Goal: Task Accomplishment & Management: Manage account settings

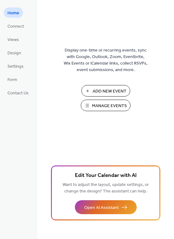
click at [103, 105] on span "Manage Events" at bounding box center [109, 106] width 35 height 7
click at [12, 51] on span "Design" at bounding box center [14, 53] width 14 height 7
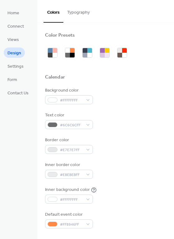
click at [74, 9] on button "Typography" at bounding box center [78, 11] width 30 height 22
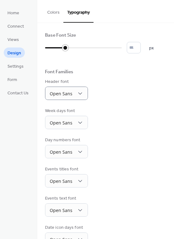
click at [149, 51] on span "px" at bounding box center [151, 48] width 5 height 7
click at [17, 66] on span "Settings" at bounding box center [15, 66] width 16 height 7
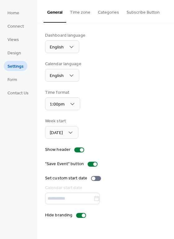
click at [82, 14] on button "Time zone" at bounding box center [80, 11] width 28 height 22
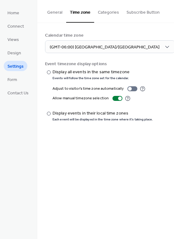
click at [104, 15] on button "Categories" at bounding box center [108, 11] width 29 height 22
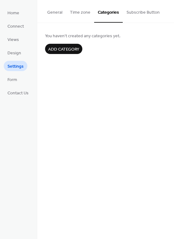
click at [64, 49] on span "Add category" at bounding box center [63, 49] width 31 height 7
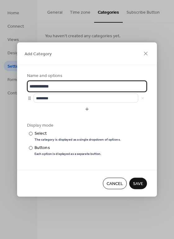
click at [62, 86] on input "**********" at bounding box center [87, 86] width 120 height 11
type input "*******"
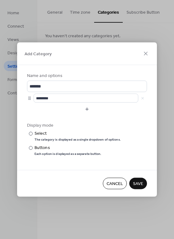
click at [113, 187] on span "Cancel" at bounding box center [114, 183] width 16 height 7
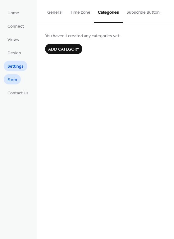
click at [11, 80] on span "Form" at bounding box center [12, 80] width 10 height 7
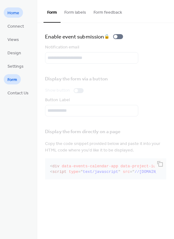
click at [18, 15] on span "Home" at bounding box center [13, 13] width 12 height 7
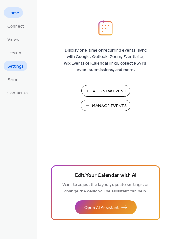
click at [13, 63] on span "Settings" at bounding box center [15, 66] width 16 height 7
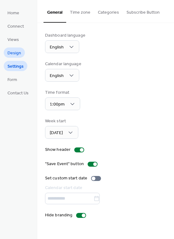
click at [13, 50] on span "Design" at bounding box center [14, 53] width 14 height 7
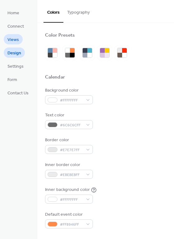
click at [15, 37] on span "Views" at bounding box center [12, 40] width 11 height 7
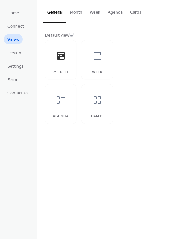
click at [133, 14] on button "Cards" at bounding box center [135, 11] width 19 height 22
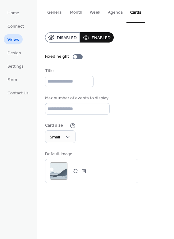
click at [54, 11] on button "General" at bounding box center [54, 11] width 23 height 22
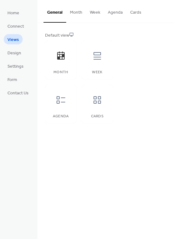
click at [113, 13] on button "Agenda" at bounding box center [115, 11] width 22 height 22
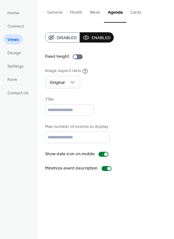
click at [53, 12] on button "General" at bounding box center [54, 11] width 23 height 22
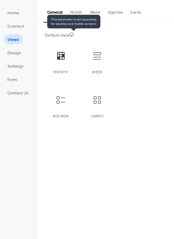
click at [72, 34] on icon at bounding box center [71, 34] width 4 height 4
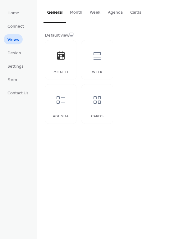
click at [70, 36] on div "Default view" at bounding box center [105, 35] width 120 height 7
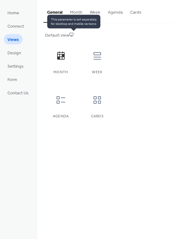
click at [73, 34] on icon at bounding box center [71, 34] width 4 height 4
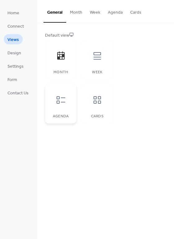
click at [65, 103] on icon at bounding box center [61, 100] width 10 height 10
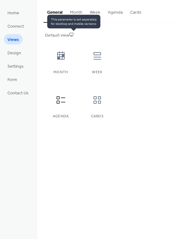
click at [73, 33] on icon at bounding box center [71, 34] width 4 height 4
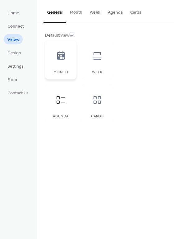
click at [65, 67] on div "Month" at bounding box center [60, 59] width 31 height 39
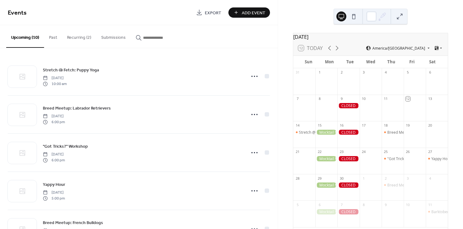
click at [74, 38] on button "Recurring (2)" at bounding box center [79, 36] width 34 height 22
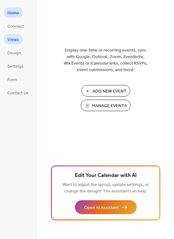
click at [17, 37] on span "Views" at bounding box center [12, 40] width 11 height 7
click at [16, 64] on span "Settings" at bounding box center [15, 66] width 16 height 7
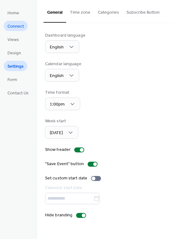
click at [19, 25] on span "Connect" at bounding box center [15, 26] width 16 height 7
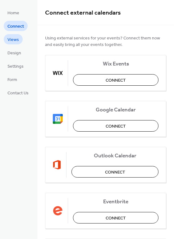
click at [15, 39] on span "Views" at bounding box center [12, 40] width 11 height 7
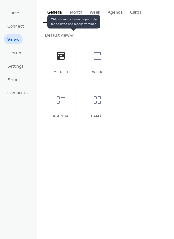
click at [73, 33] on icon at bounding box center [71, 34] width 4 height 4
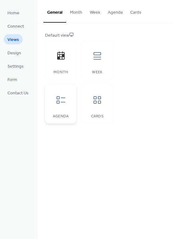
click at [67, 98] on div at bounding box center [60, 100] width 19 height 19
click at [64, 96] on icon at bounding box center [61, 100] width 10 height 10
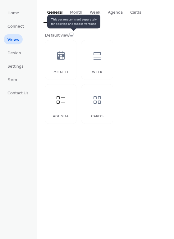
click at [73, 33] on icon at bounding box center [71, 34] width 4 height 3
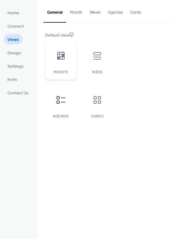
click at [64, 52] on icon at bounding box center [60, 55] width 7 height 8
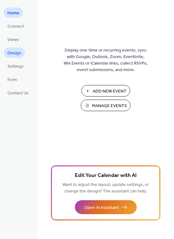
click at [14, 56] on span "Design" at bounding box center [14, 53] width 14 height 7
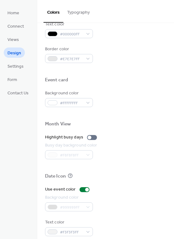
scroll to position [265, 0]
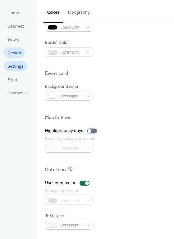
click at [14, 66] on span "Settings" at bounding box center [15, 66] width 16 height 7
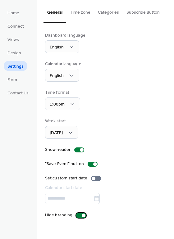
click at [82, 214] on div at bounding box center [84, 215] width 4 height 4
click at [79, 215] on div at bounding box center [81, 215] width 10 height 5
click at [137, 13] on button "Subscribe Button" at bounding box center [142, 11] width 41 height 22
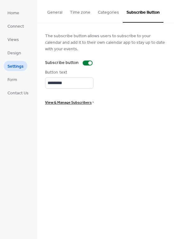
click at [56, 17] on button "General" at bounding box center [54, 11] width 23 height 22
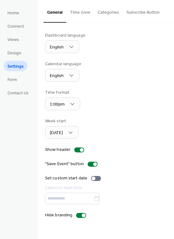
click at [76, 15] on button "Time zone" at bounding box center [80, 11] width 28 height 22
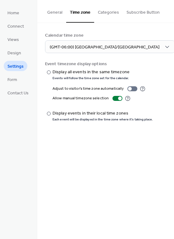
click at [102, 9] on button "Categories" at bounding box center [108, 11] width 29 height 22
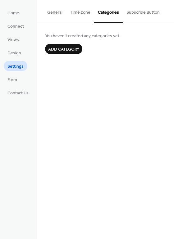
click at [55, 13] on button "General" at bounding box center [54, 11] width 23 height 22
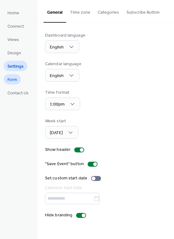
click at [16, 80] on span "Form" at bounding box center [12, 80] width 10 height 7
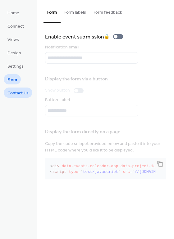
click at [17, 94] on span "Contact Us" at bounding box center [17, 93] width 21 height 7
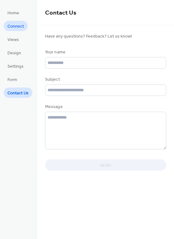
click at [12, 29] on span "Connect" at bounding box center [15, 26] width 16 height 7
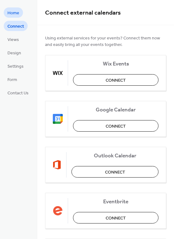
click at [14, 13] on span "Home" at bounding box center [13, 13] width 12 height 7
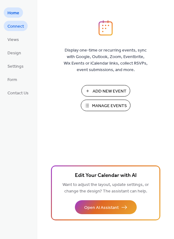
click at [16, 26] on span "Connect" at bounding box center [15, 26] width 16 height 7
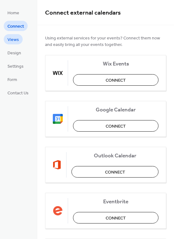
click at [16, 42] on span "Views" at bounding box center [12, 40] width 11 height 7
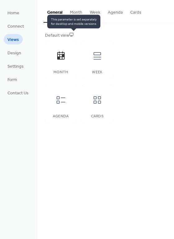
click at [73, 34] on icon at bounding box center [71, 34] width 4 height 4
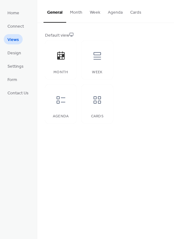
click at [119, 13] on button "Agenda" at bounding box center [115, 11] width 22 height 22
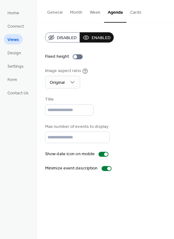
click at [55, 14] on button "General" at bounding box center [54, 11] width 23 height 22
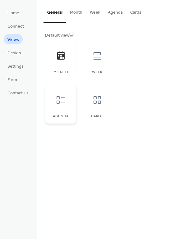
click at [65, 95] on div at bounding box center [60, 100] width 19 height 19
click at [109, 13] on button "Agenda" at bounding box center [115, 11] width 22 height 22
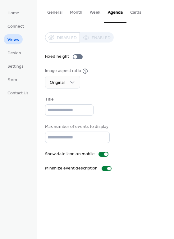
click at [106, 35] on div "Disabled Enabled" at bounding box center [79, 37] width 69 height 10
click at [63, 38] on div "Disabled Enabled" at bounding box center [79, 37] width 69 height 10
click at [53, 14] on button "General" at bounding box center [54, 11] width 23 height 22
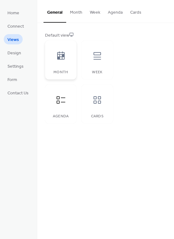
click at [57, 50] on div at bounding box center [60, 56] width 19 height 19
click at [135, 12] on button "Cards" at bounding box center [135, 11] width 19 height 22
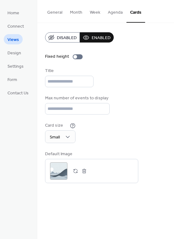
click at [52, 13] on button "General" at bounding box center [54, 11] width 23 height 22
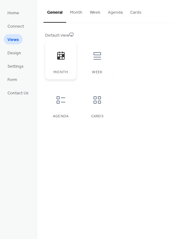
click at [61, 54] on icon at bounding box center [60, 55] width 7 height 8
click at [13, 56] on span "Design" at bounding box center [14, 53] width 14 height 7
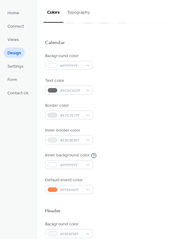
scroll to position [35, 0]
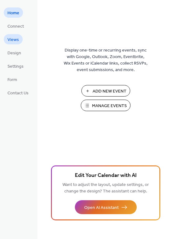
click at [19, 39] on link "Views" at bounding box center [13, 39] width 19 height 10
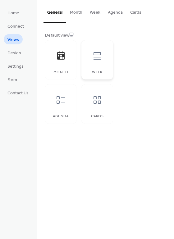
click at [94, 59] on icon at bounding box center [96, 55] width 7 height 7
click at [55, 104] on div at bounding box center [60, 100] width 19 height 19
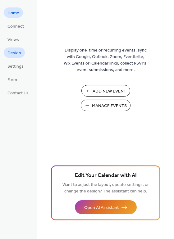
click at [11, 52] on span "Design" at bounding box center [14, 53] width 14 height 7
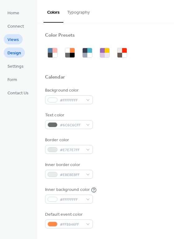
click at [10, 39] on span "Views" at bounding box center [12, 40] width 11 height 7
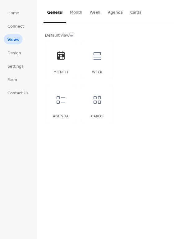
click at [111, 12] on button "Agenda" at bounding box center [115, 11] width 22 height 22
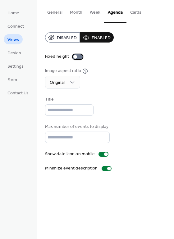
click at [77, 55] on div at bounding box center [78, 56] width 10 height 5
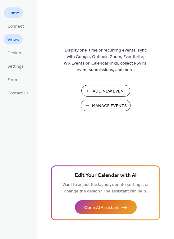
click at [17, 38] on span "Views" at bounding box center [12, 40] width 11 height 7
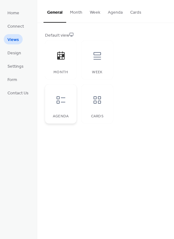
click at [62, 100] on icon at bounding box center [61, 100] width 10 height 10
click at [13, 56] on span "Design" at bounding box center [14, 53] width 14 height 7
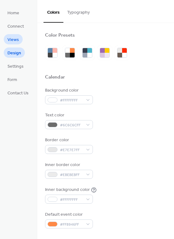
click at [14, 40] on span "Views" at bounding box center [12, 40] width 11 height 7
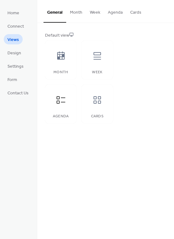
click at [112, 11] on button "Agenda" at bounding box center [115, 11] width 22 height 22
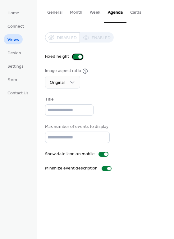
click at [78, 59] on div at bounding box center [78, 56] width 10 height 5
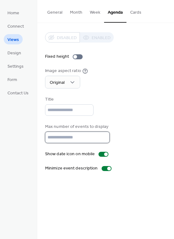
click at [63, 140] on input "**" at bounding box center [77, 136] width 64 height 11
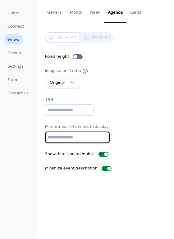
click at [63, 140] on input "**" at bounding box center [77, 136] width 64 height 11
click at [146, 122] on div "Disabled Enabled Fixed height Image aspect ratio Original Title Max number of e…" at bounding box center [105, 101] width 121 height 139
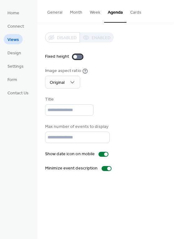
click at [77, 57] on div at bounding box center [78, 56] width 10 height 5
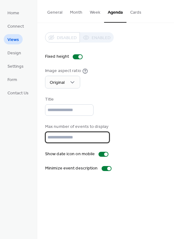
click at [103, 139] on input "*" at bounding box center [77, 136] width 64 height 11
type input "*"
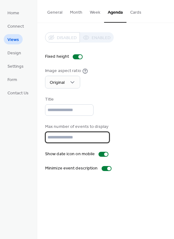
click at [102, 139] on input "*" at bounding box center [77, 136] width 64 height 11
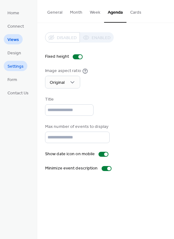
click at [17, 68] on span "Settings" at bounding box center [15, 66] width 16 height 7
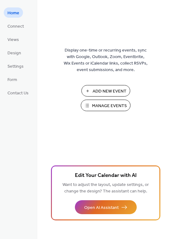
click at [93, 104] on span "Manage Events" at bounding box center [109, 106] width 35 height 7
click at [113, 105] on span "Manage Events" at bounding box center [109, 106] width 35 height 7
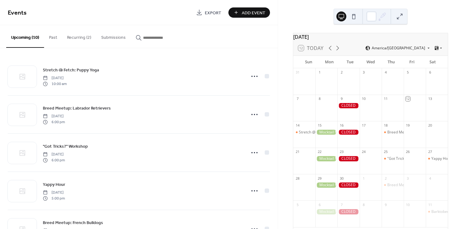
click at [354, 17] on button at bounding box center [353, 16] width 10 height 10
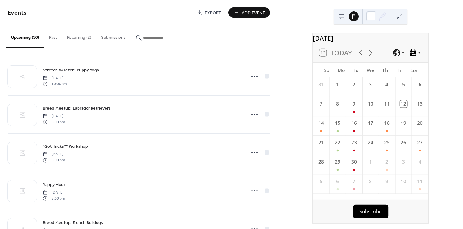
click at [414, 55] on icon at bounding box center [413, 52] width 6 height 7
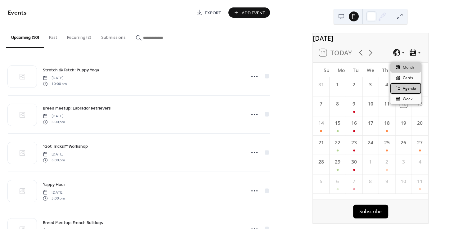
click at [410, 88] on span "Agenda" at bounding box center [408, 89] width 13 height 6
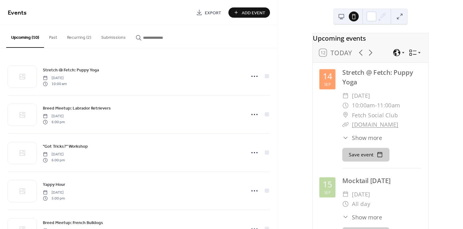
click at [339, 17] on button at bounding box center [341, 16] width 10 height 10
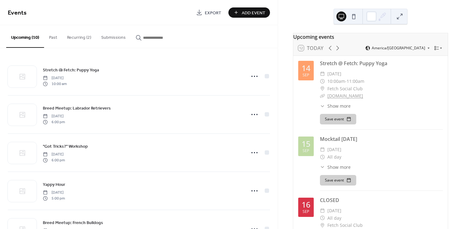
click at [356, 17] on button at bounding box center [353, 16] width 10 height 10
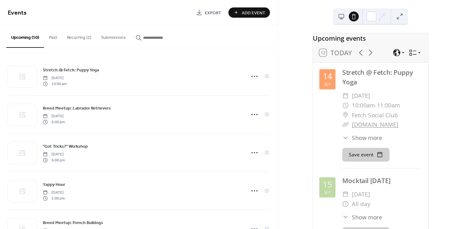
click at [341, 17] on button at bounding box center [341, 16] width 10 height 10
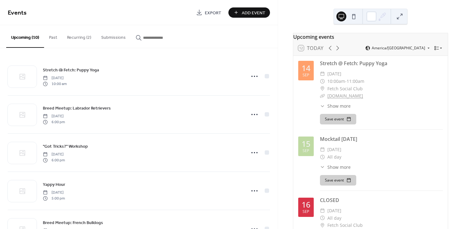
click at [435, 51] on icon at bounding box center [436, 48] width 5 height 5
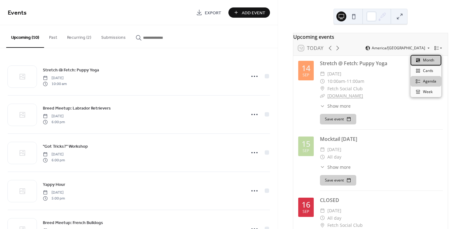
click at [428, 60] on span "Month" at bounding box center [428, 60] width 11 height 6
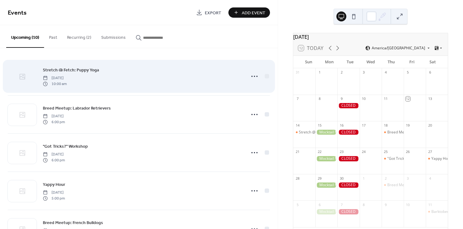
click at [25, 79] on icon at bounding box center [22, 76] width 7 height 7
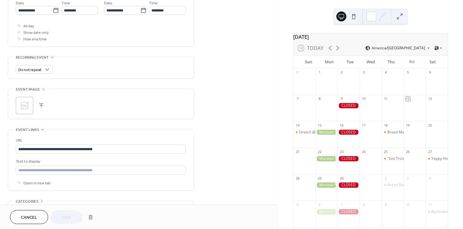
scroll to position [218, 0]
click at [24, 104] on icon at bounding box center [25, 105] width 10 height 10
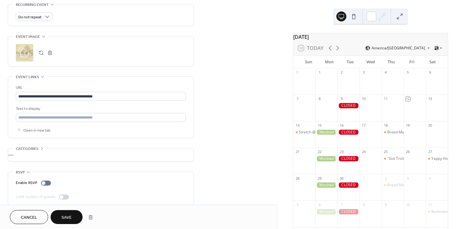
scroll to position [277, 0]
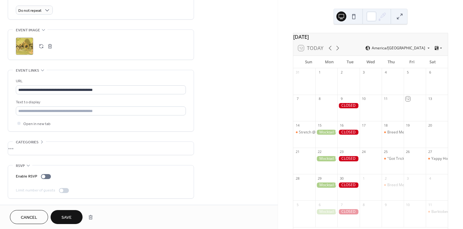
click at [62, 218] on span "Save" at bounding box center [66, 217] width 10 height 7
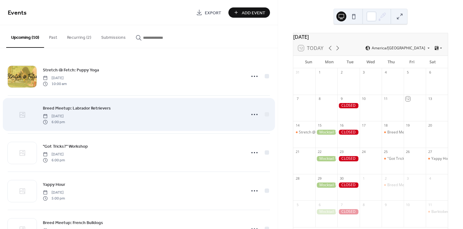
click at [22, 116] on icon at bounding box center [22, 114] width 7 height 7
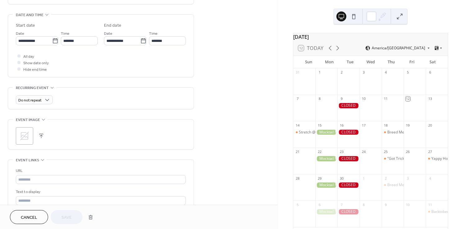
scroll to position [202, 0]
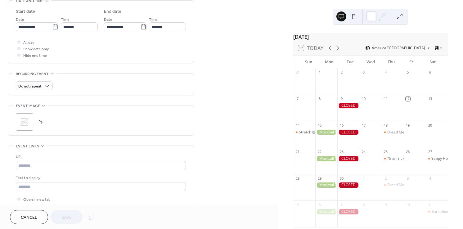
click at [25, 124] on icon at bounding box center [25, 122] width 10 height 10
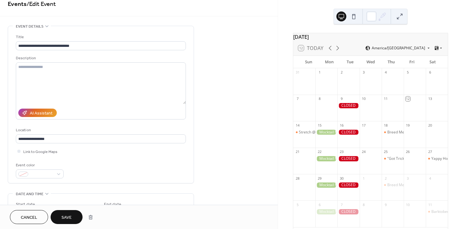
scroll to position [0, 0]
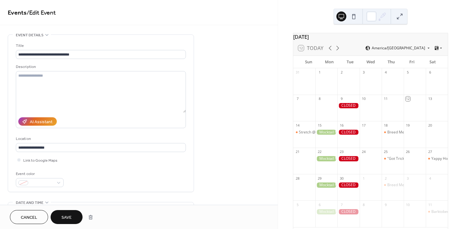
click at [72, 218] on button "Save" at bounding box center [67, 217] width 32 height 14
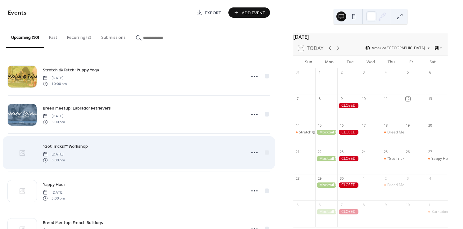
click at [24, 155] on icon at bounding box center [22, 152] width 7 height 7
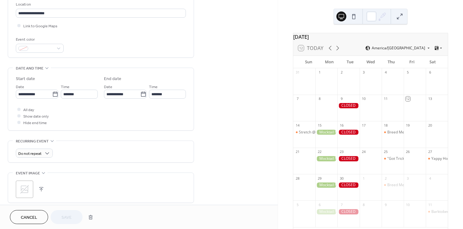
scroll to position [144, 0]
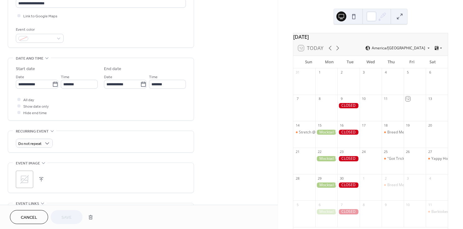
click at [20, 180] on icon at bounding box center [25, 179] width 10 height 10
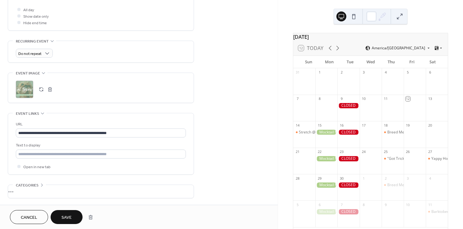
scroll to position [250, 0]
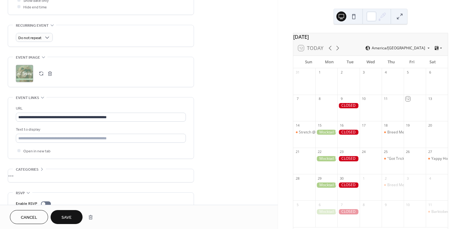
click at [69, 216] on span "Save" at bounding box center [66, 217] width 10 height 7
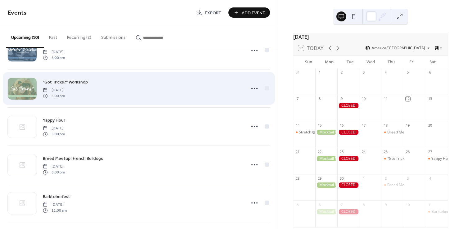
scroll to position [44, 0]
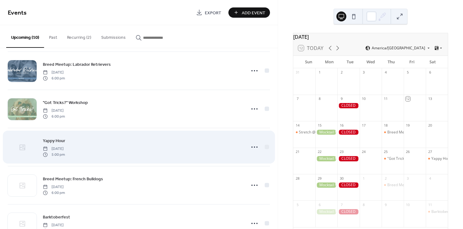
click at [24, 149] on icon at bounding box center [22, 147] width 7 height 7
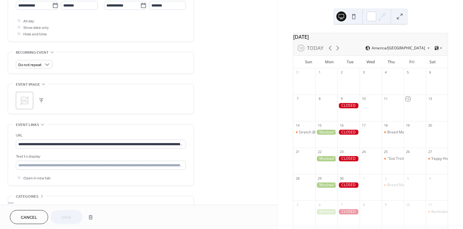
scroll to position [211, 0]
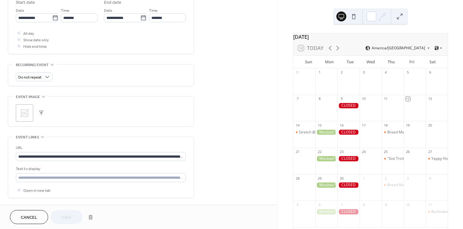
click at [23, 114] on icon at bounding box center [25, 113] width 10 height 10
click at [68, 215] on span "Save" at bounding box center [66, 217] width 10 height 7
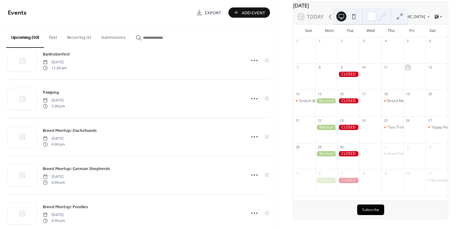
scroll to position [219, 0]
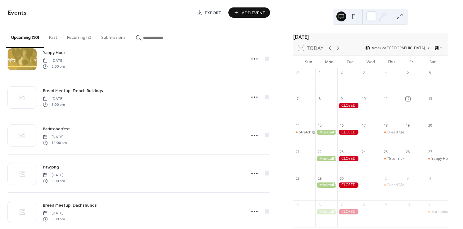
scroll to position [138, 0]
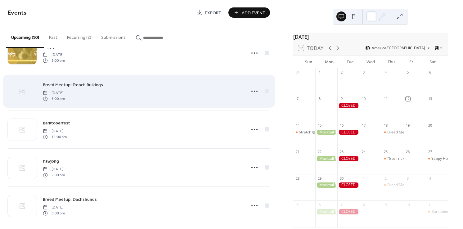
click at [23, 91] on icon at bounding box center [23, 91] width 2 height 2
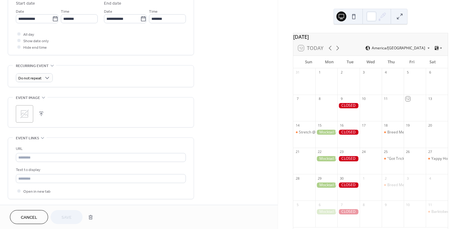
scroll to position [220, 0]
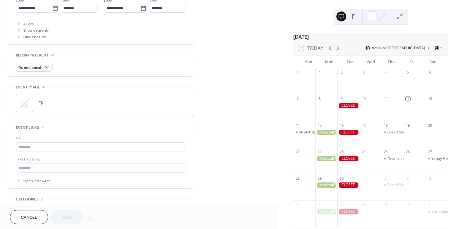
click at [20, 98] on icon at bounding box center [25, 103] width 10 height 10
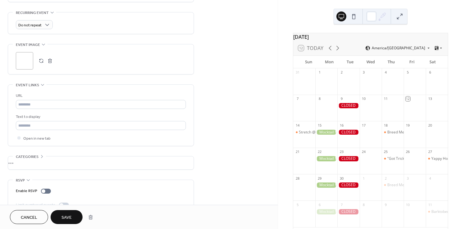
scroll to position [277, 0]
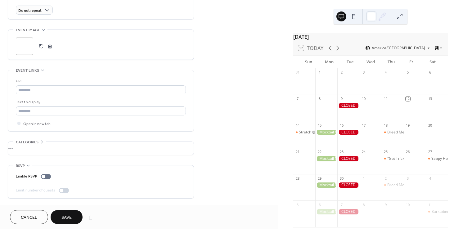
click at [19, 148] on div "•••" at bounding box center [100, 148] width 185 height 13
click at [35, 170] on span "Add Category" at bounding box center [35, 171] width 31 height 7
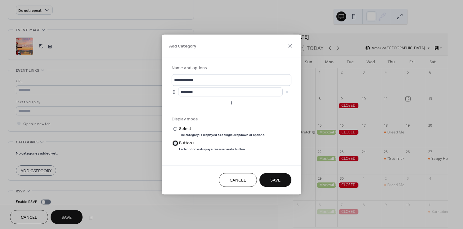
click at [177, 143] on div "​" at bounding box center [174, 143] width 6 height 7
click at [204, 80] on input "**********" at bounding box center [231, 79] width 120 height 11
type input "**********"
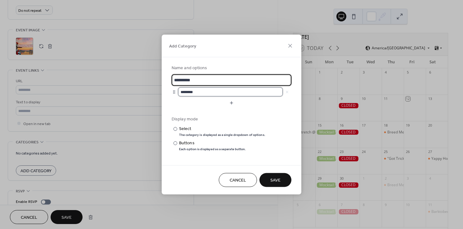
click at [210, 94] on input "********" at bounding box center [230, 91] width 104 height 9
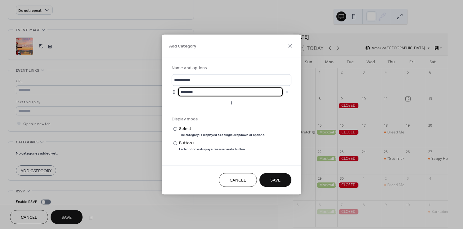
click at [210, 94] on input "********" at bounding box center [230, 91] width 104 height 9
type input "**********"
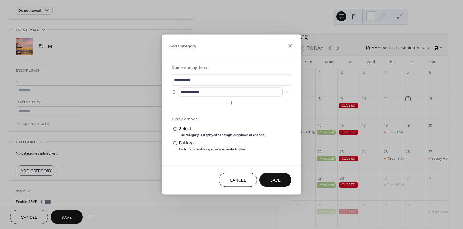
click at [235, 180] on span "Cancel" at bounding box center [237, 180] width 16 height 7
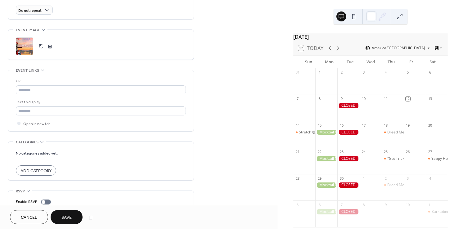
scroll to position [303, 0]
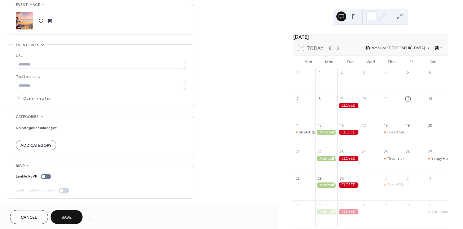
click at [68, 217] on span "Save" at bounding box center [66, 217] width 10 height 7
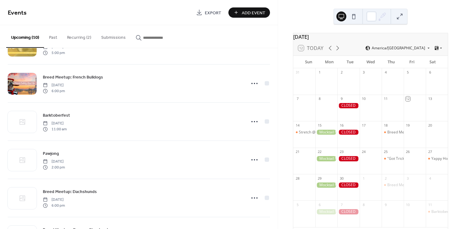
scroll to position [138, 0]
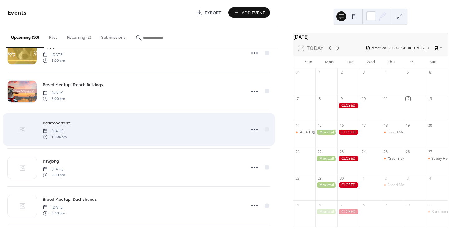
click at [24, 130] on icon at bounding box center [23, 130] width 6 height 6
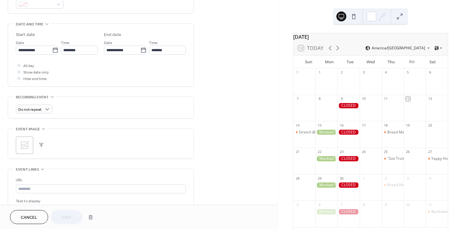
scroll to position [189, 0]
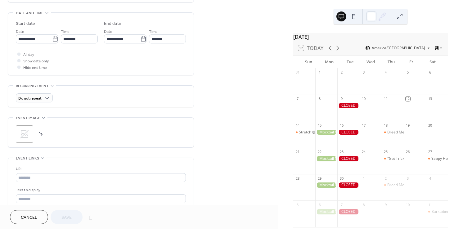
click at [28, 136] on icon at bounding box center [24, 134] width 9 height 9
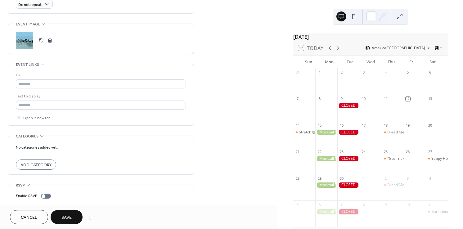
scroll to position [288, 0]
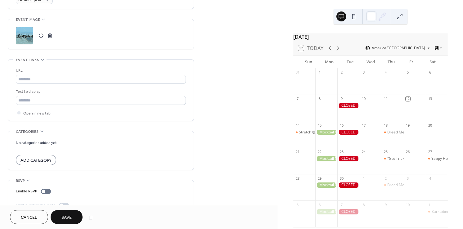
click at [72, 214] on button "Save" at bounding box center [67, 217] width 32 height 14
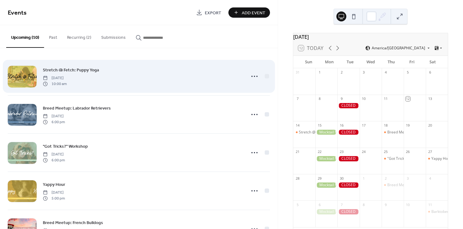
click at [72, 69] on span "Stretch @ Fetch: Puppy Yoga" at bounding box center [71, 70] width 56 height 7
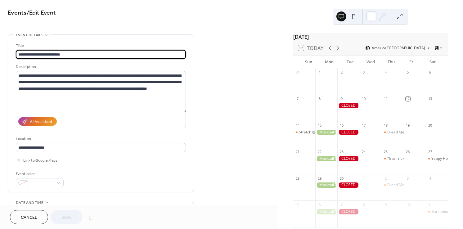
click at [32, 214] on span "Cancel" at bounding box center [29, 217] width 16 height 7
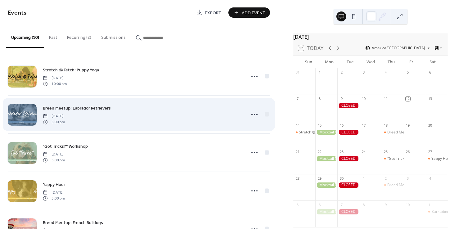
click at [135, 110] on div "Breed Meetup: Labrador Retrievers Thursday, September 18, 2025 6:00 pm" at bounding box center [142, 114] width 199 height 20
click at [90, 107] on span "Breed Meetup: Labrador Retrievers" at bounding box center [77, 108] width 68 height 7
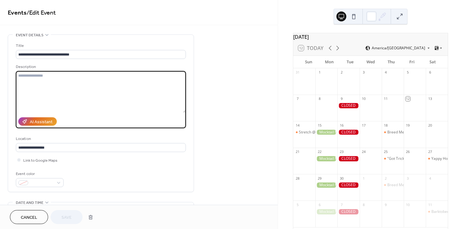
click at [70, 87] on textarea at bounding box center [101, 92] width 170 height 42
paste textarea "**********"
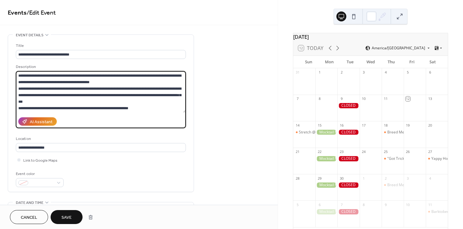
scroll to position [6, 0]
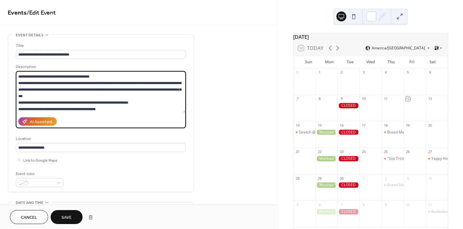
type textarea "**********"
click at [70, 214] on span "Save" at bounding box center [66, 217] width 10 height 7
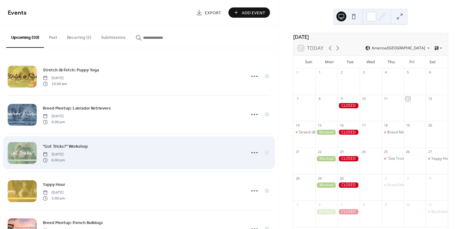
click at [121, 150] on div ""Got Tricks?" Workshop Thursday, September 25, 2025 6:00 pm" at bounding box center [142, 153] width 199 height 20
click at [29, 149] on div at bounding box center [22, 153] width 29 height 22
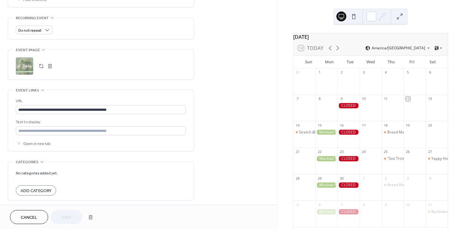
scroll to position [270, 0]
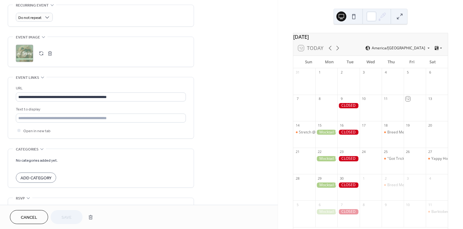
click at [19, 221] on button "Cancel" at bounding box center [29, 217] width 38 height 14
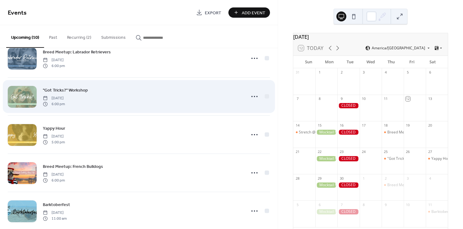
scroll to position [56, 0]
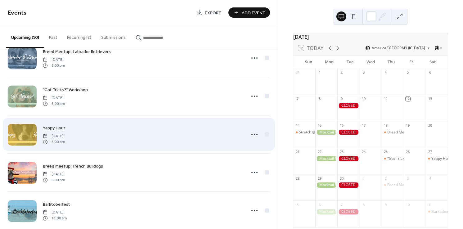
click at [30, 131] on div at bounding box center [22, 135] width 29 height 22
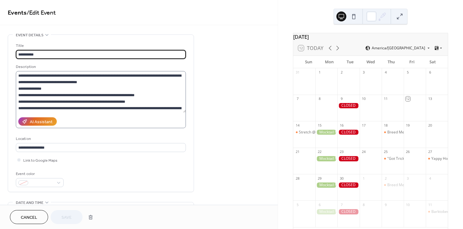
scroll to position [13, 0]
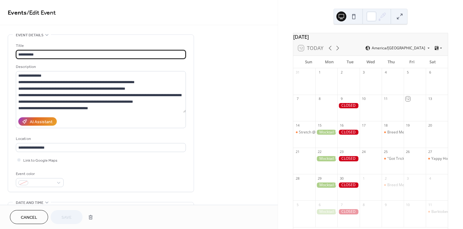
click at [38, 215] on button "Cancel" at bounding box center [29, 217] width 38 height 14
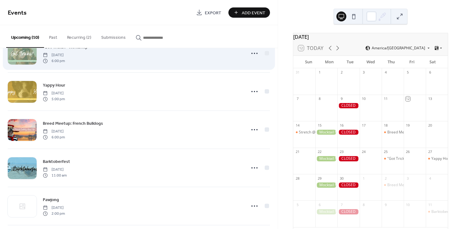
scroll to position [100, 0]
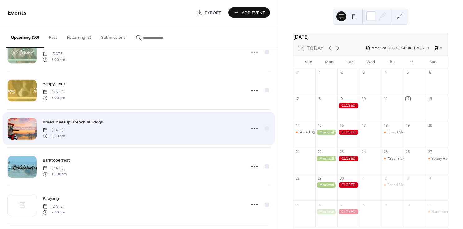
click at [94, 122] on span "Breed Meetup: French Bulldogs" at bounding box center [73, 122] width 60 height 7
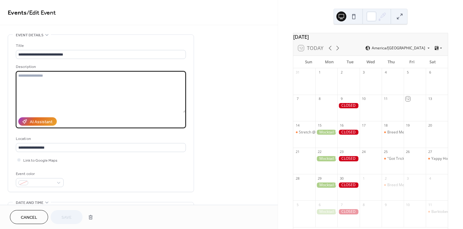
click at [91, 90] on textarea at bounding box center [101, 92] width 170 height 42
paste textarea "**********"
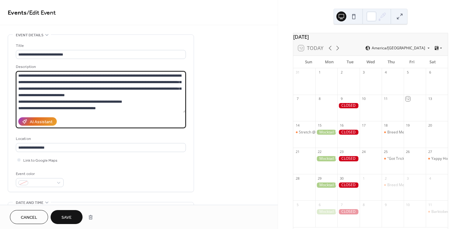
type textarea "**********"
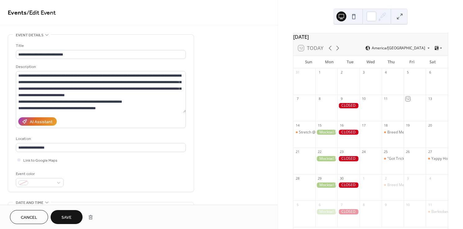
click at [71, 216] on span "Save" at bounding box center [66, 217] width 10 height 7
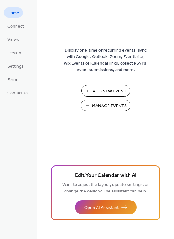
click at [87, 104] on button "Manage Events" at bounding box center [106, 105] width 50 height 11
click at [14, 39] on span "Views" at bounding box center [12, 40] width 11 height 7
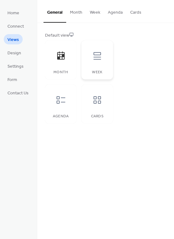
click at [91, 63] on div at bounding box center [97, 56] width 19 height 19
click at [93, 103] on icon at bounding box center [97, 100] width 10 height 10
click at [61, 99] on icon at bounding box center [61, 100] width 10 height 10
